Goal: Find specific fact: Find specific fact

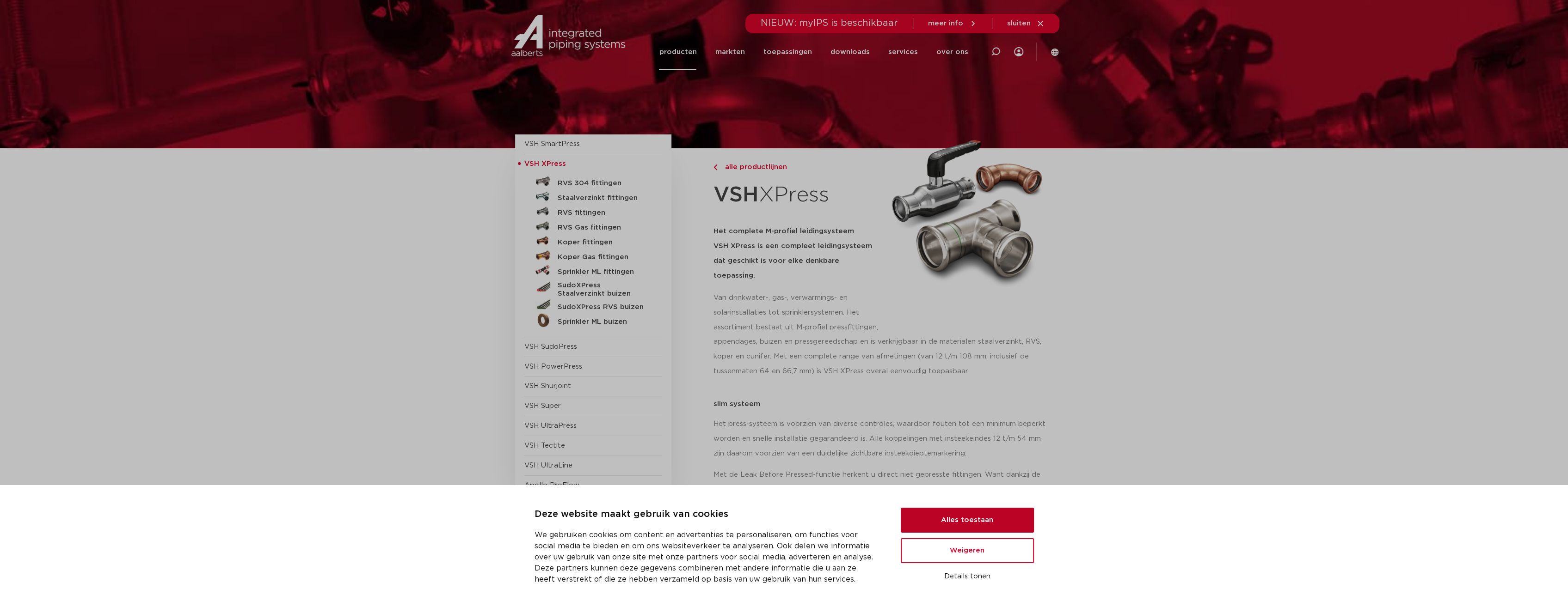
click at [976, 525] on button "Alles toestaan" at bounding box center [967, 520] width 133 height 25
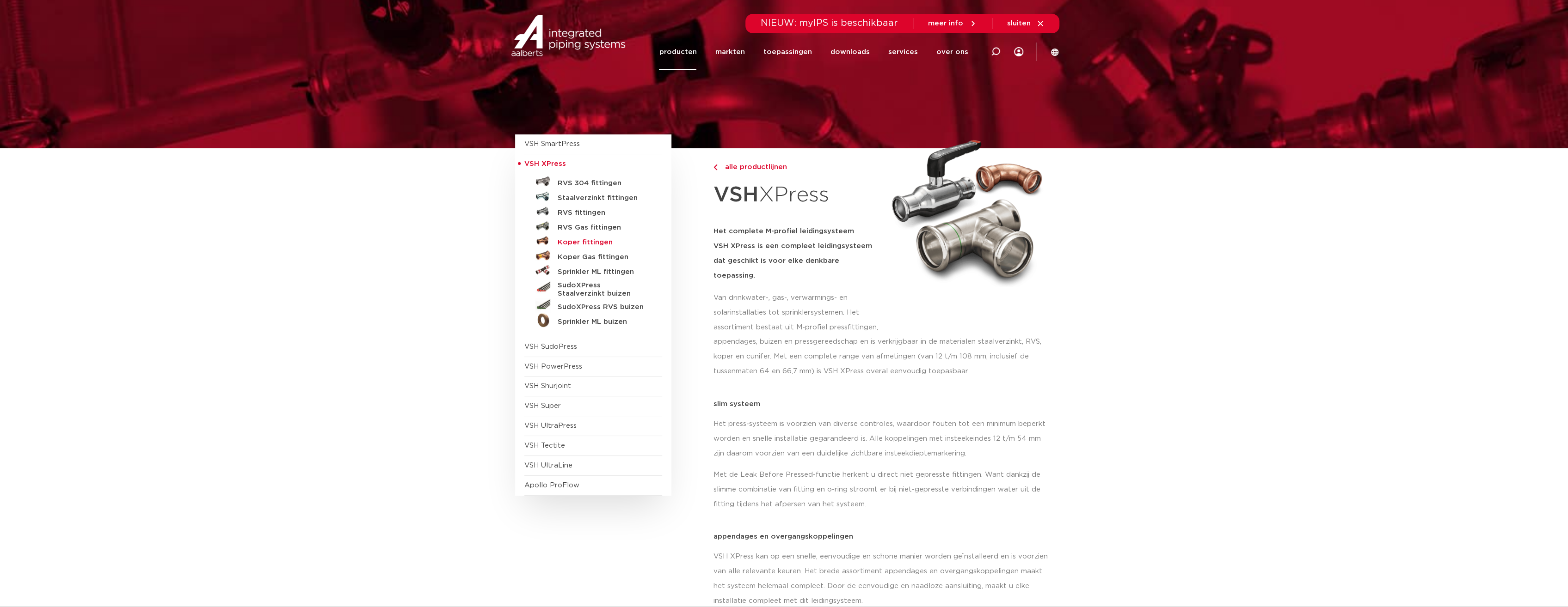
click at [576, 242] on h5 "Koper fittingen" at bounding box center [603, 243] width 91 height 9
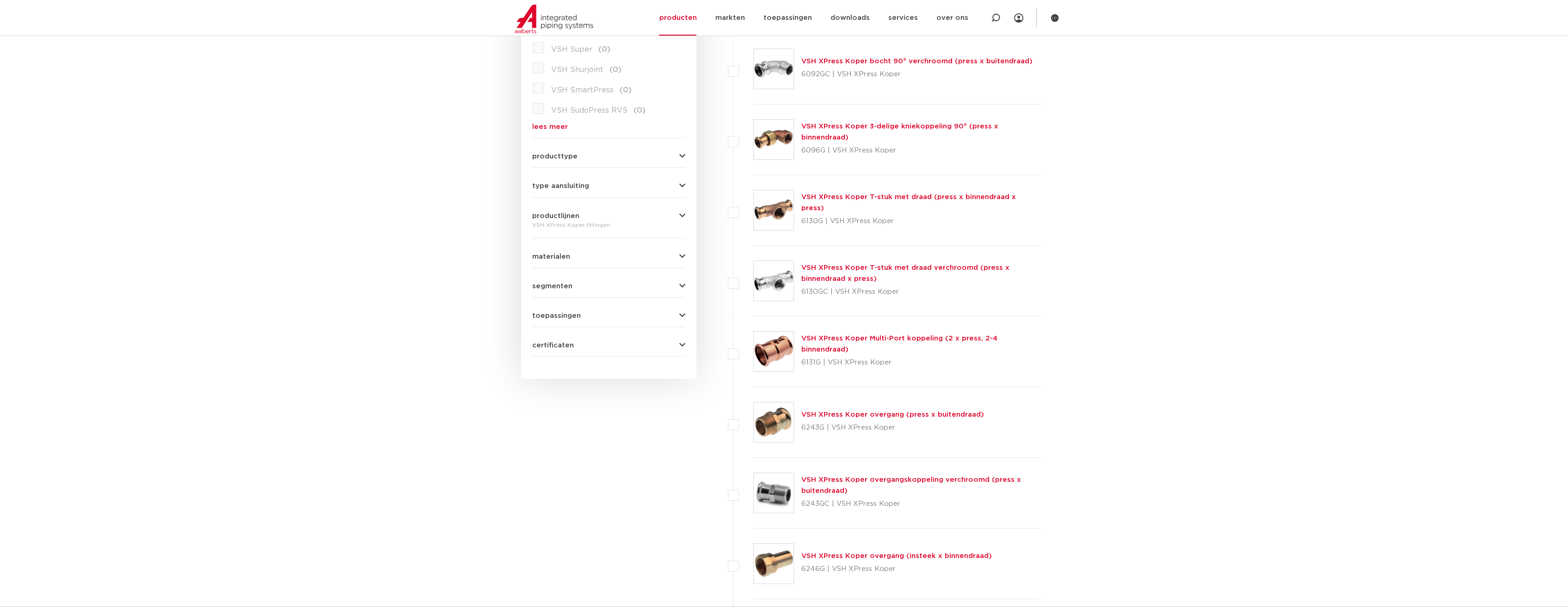
scroll to position [370, 0]
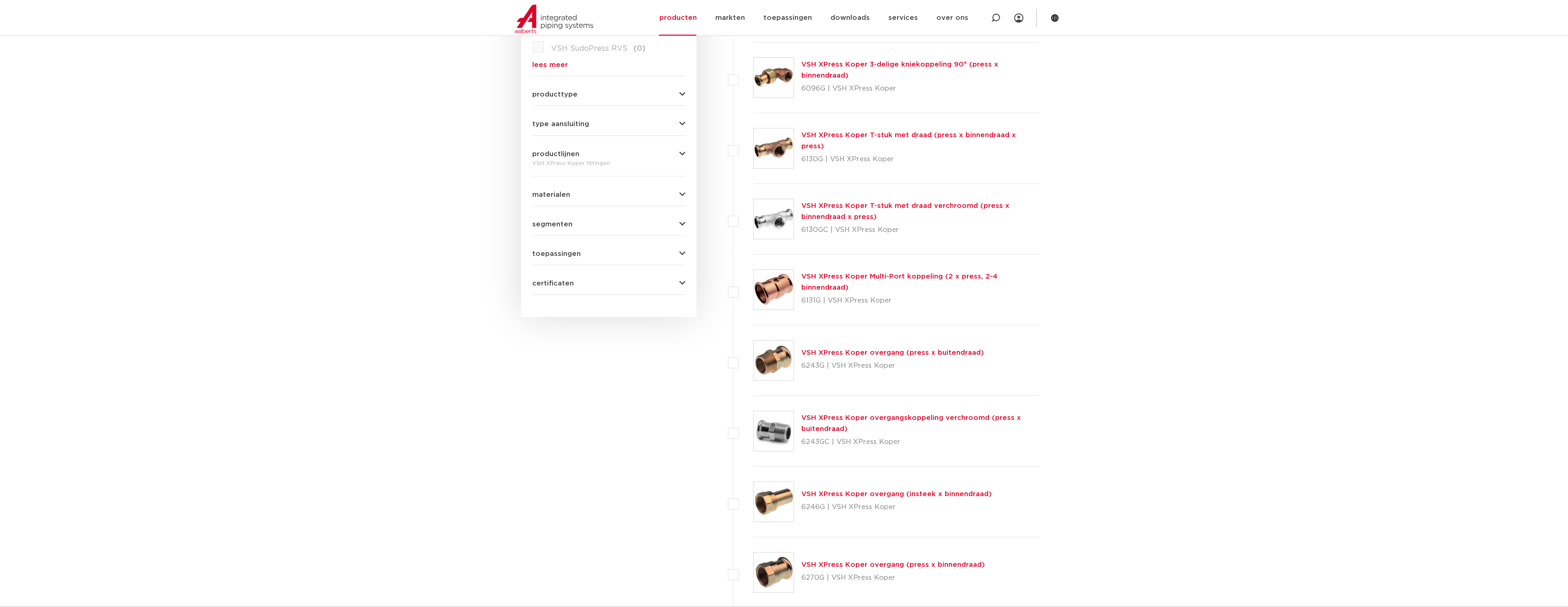
click at [854, 491] on link "VSH XPress Koper overgang (insteek x binnendraad)" at bounding box center [896, 494] width 191 height 7
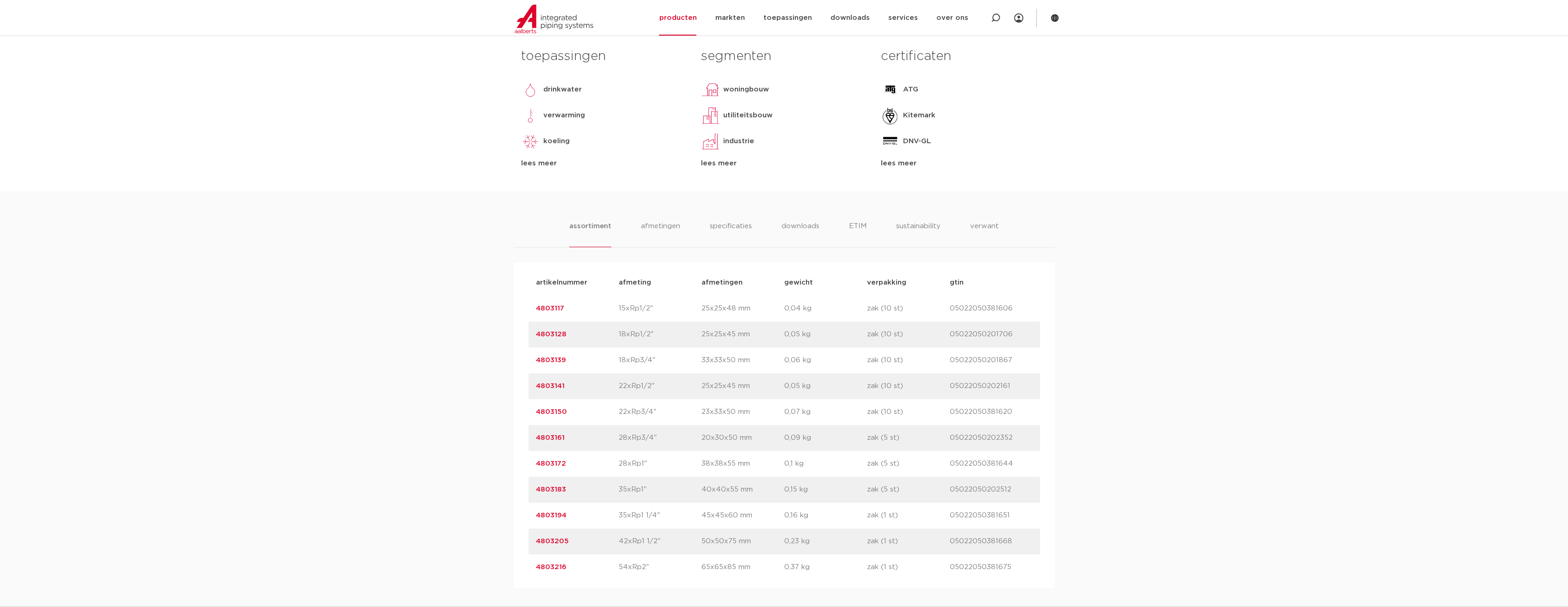
scroll to position [416, 0]
drag, startPoint x: 549, startPoint y: 491, endPoint x: 536, endPoint y: 491, distance: 13.0
click at [536, 491] on p "4803183" at bounding box center [577, 489] width 83 height 11
copy link "4803183"
